Goal: Download file/media

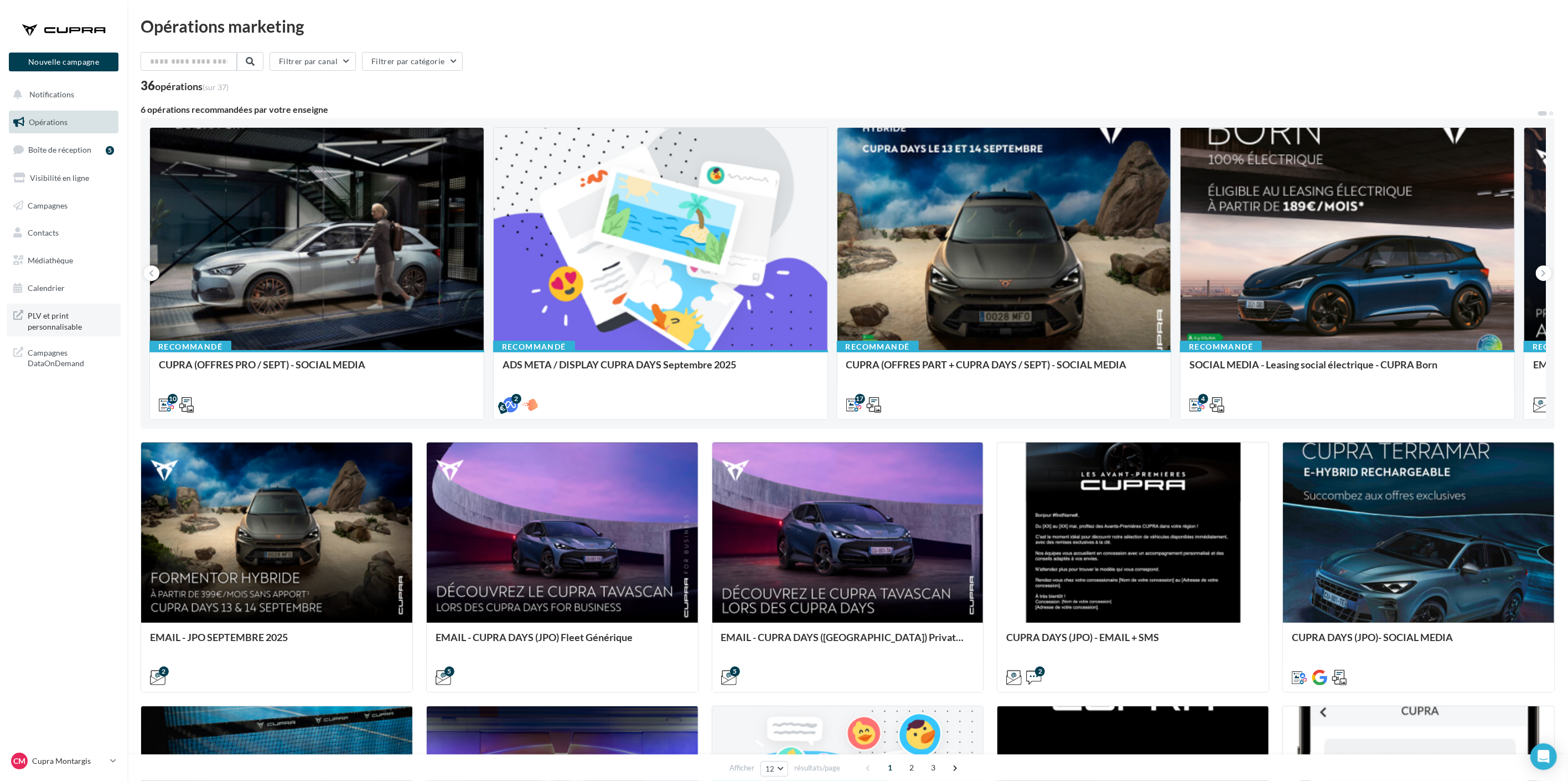
click at [62, 314] on span "PLV et print personnalisable" at bounding box center [71, 320] width 87 height 24
click at [40, 252] on link "Médiathèque" at bounding box center [63, 261] width 114 height 23
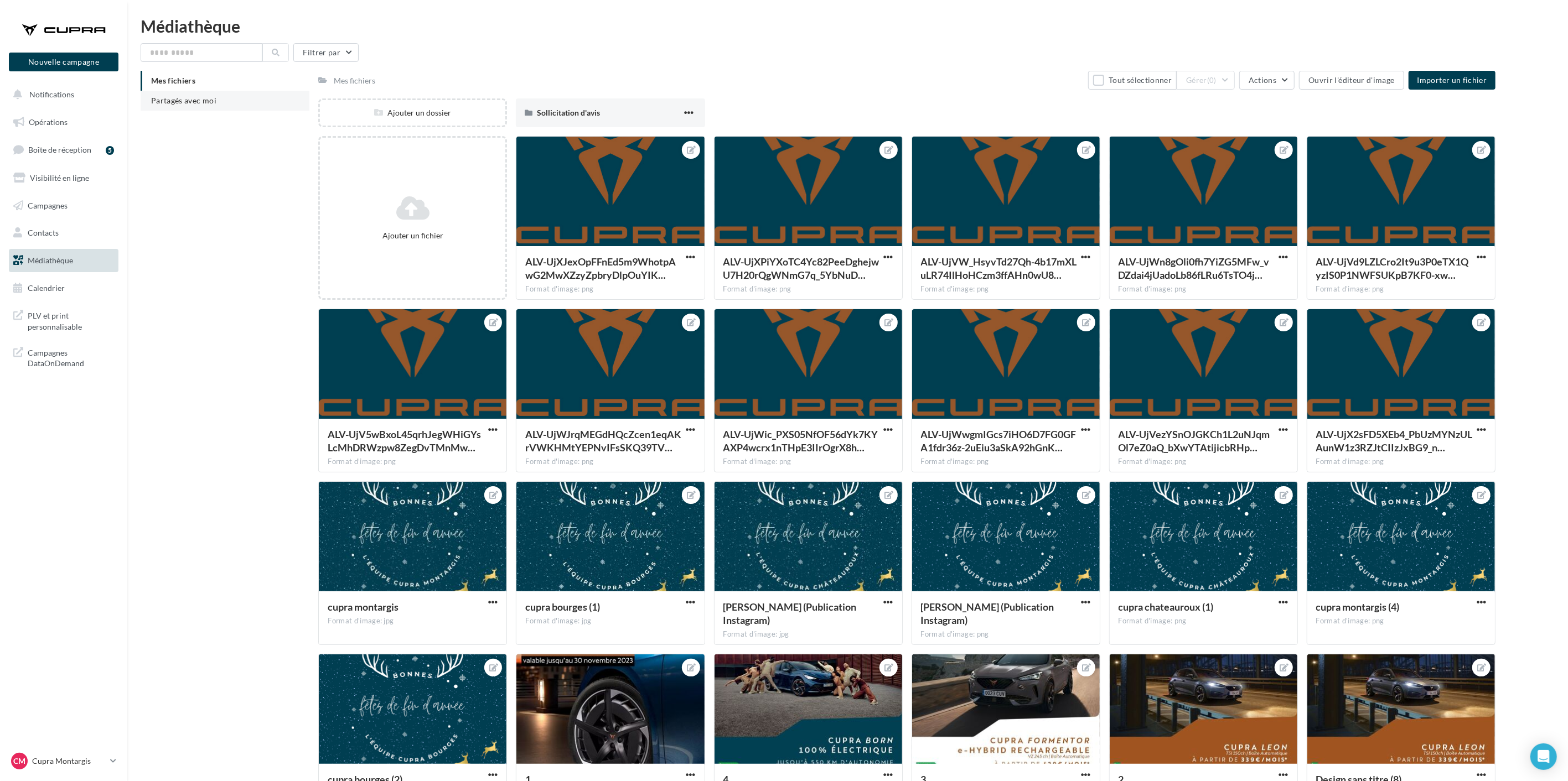
click at [184, 98] on span "Partagés avec moi" at bounding box center [184, 100] width 66 height 9
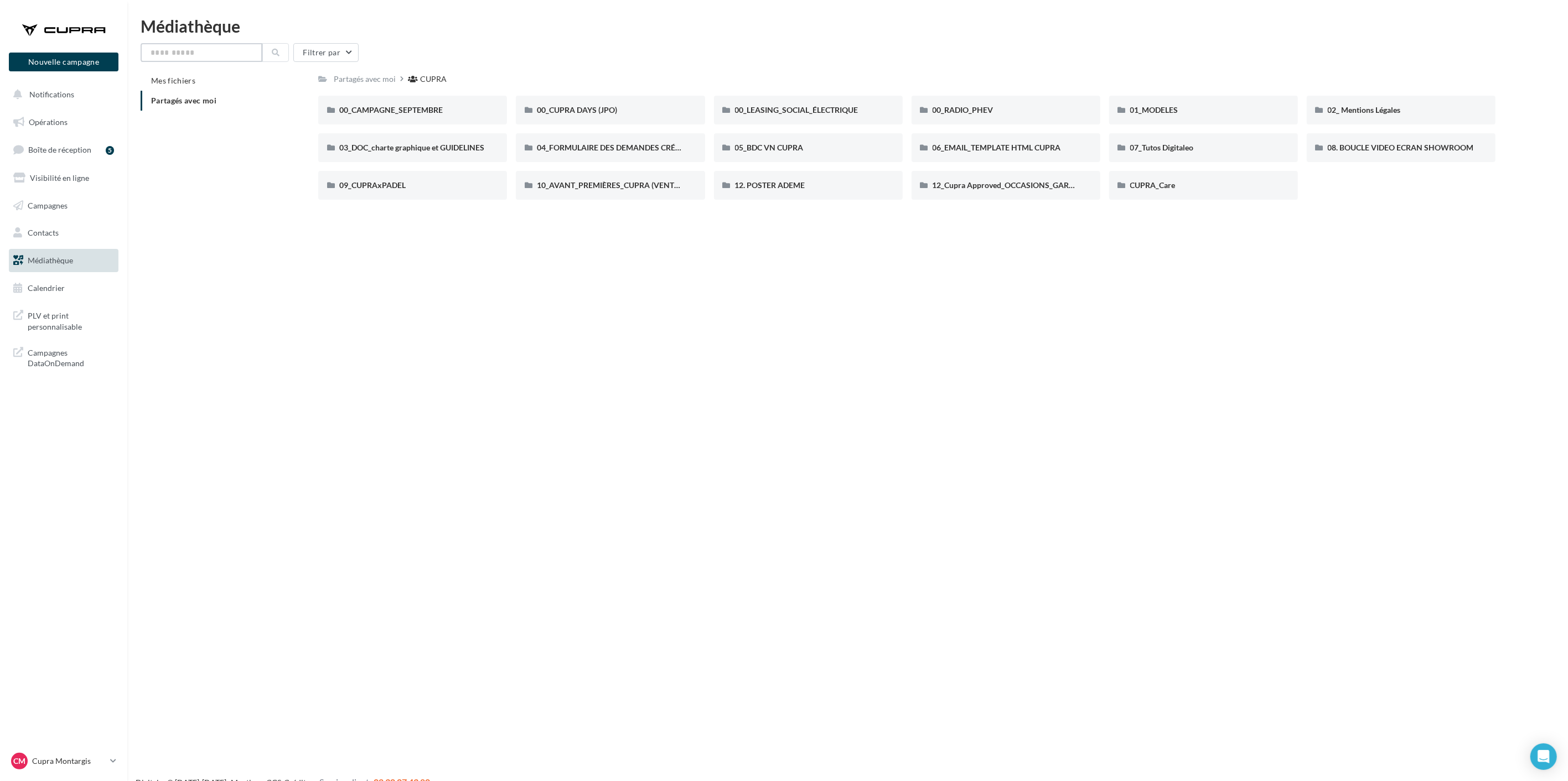
click at [248, 54] on input "text" at bounding box center [201, 52] width 122 height 19
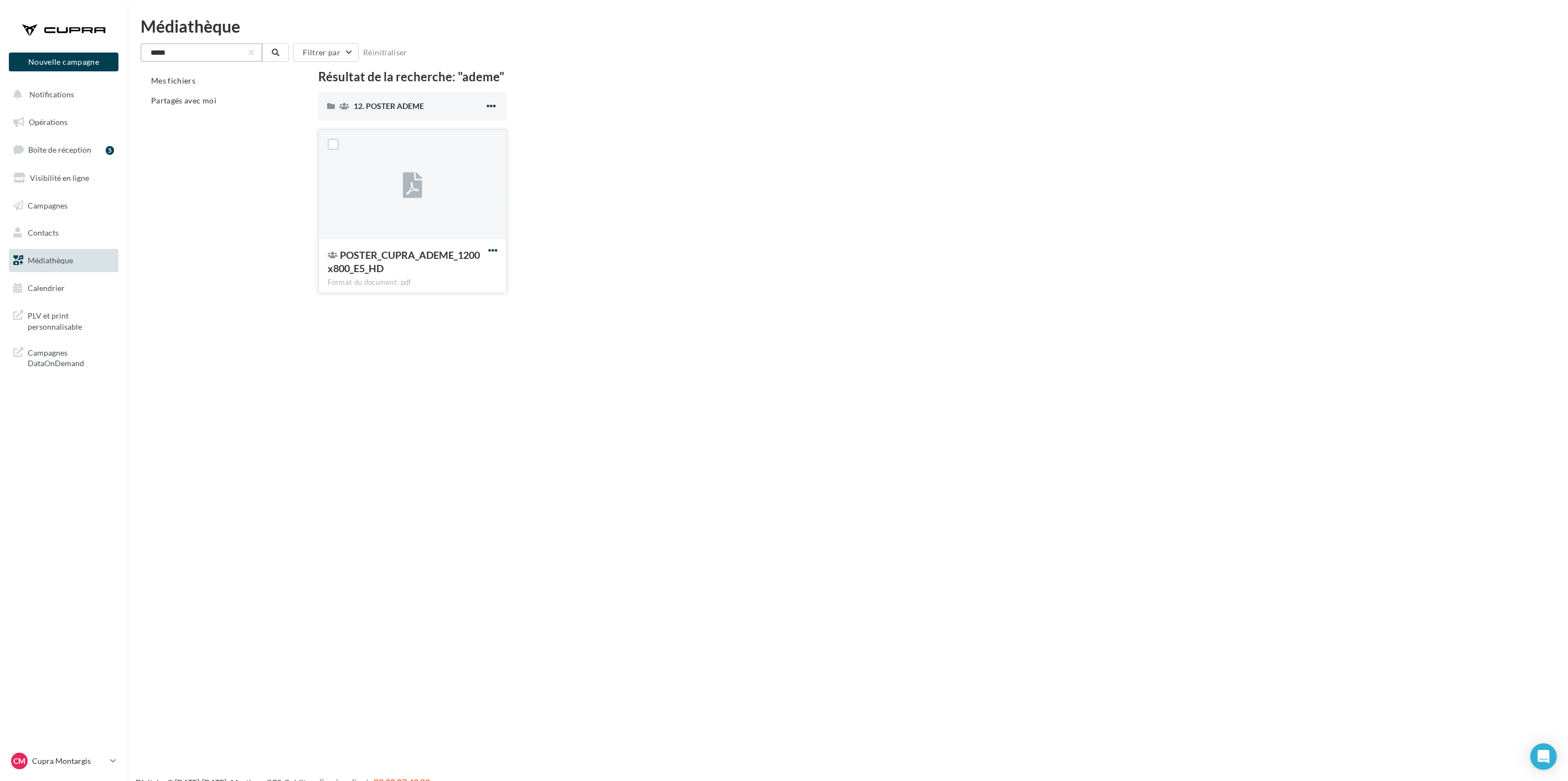
type input "*****"
click at [495, 252] on span "button" at bounding box center [492, 250] width 9 height 9
click at [473, 260] on button "Télécharger" at bounding box center [444, 273] width 111 height 29
click at [95, 758] on p "Cupra Montargis" at bounding box center [68, 761] width 74 height 11
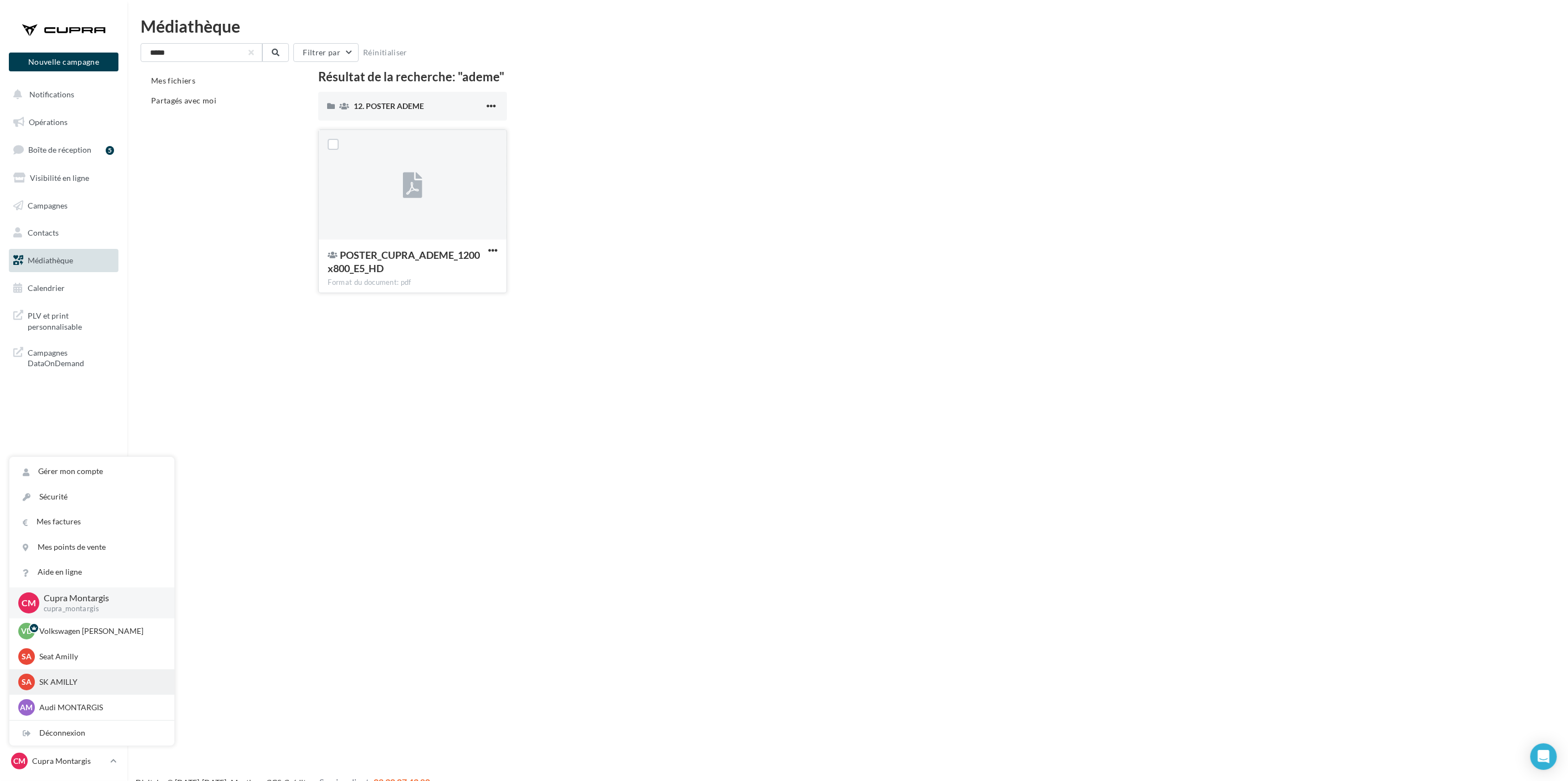
click at [87, 681] on p "SK AMILLY" at bounding box center [100, 681] width 122 height 11
